Goal: Navigation & Orientation: Find specific page/section

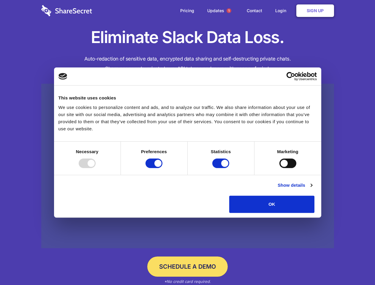
click at [96, 168] on div at bounding box center [87, 162] width 17 height 9
click at [162, 168] on input "Preferences" at bounding box center [153, 162] width 17 height 9
checkbox input "false"
click at [221, 168] on input "Statistics" at bounding box center [220, 162] width 17 height 9
checkbox input "false"
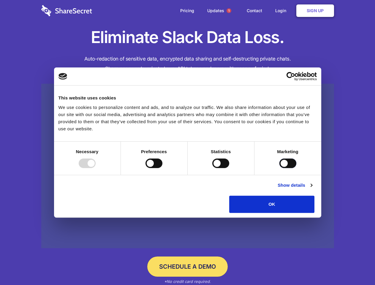
click at [279, 168] on input "Marketing" at bounding box center [287, 162] width 17 height 9
checkbox input "true"
click at [312, 189] on link "Show details" at bounding box center [294, 185] width 34 height 7
click at [0, 0] on li "Necessary 7 Necessary cookies help make a website usable by enabling basic func…" at bounding box center [0, 0] width 0 height 0
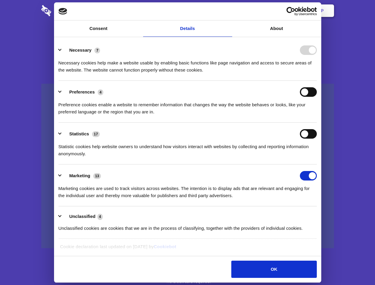
click at [229, 11] on span "1" at bounding box center [228, 10] width 5 height 5
